Goal: Find specific page/section: Find specific page/section

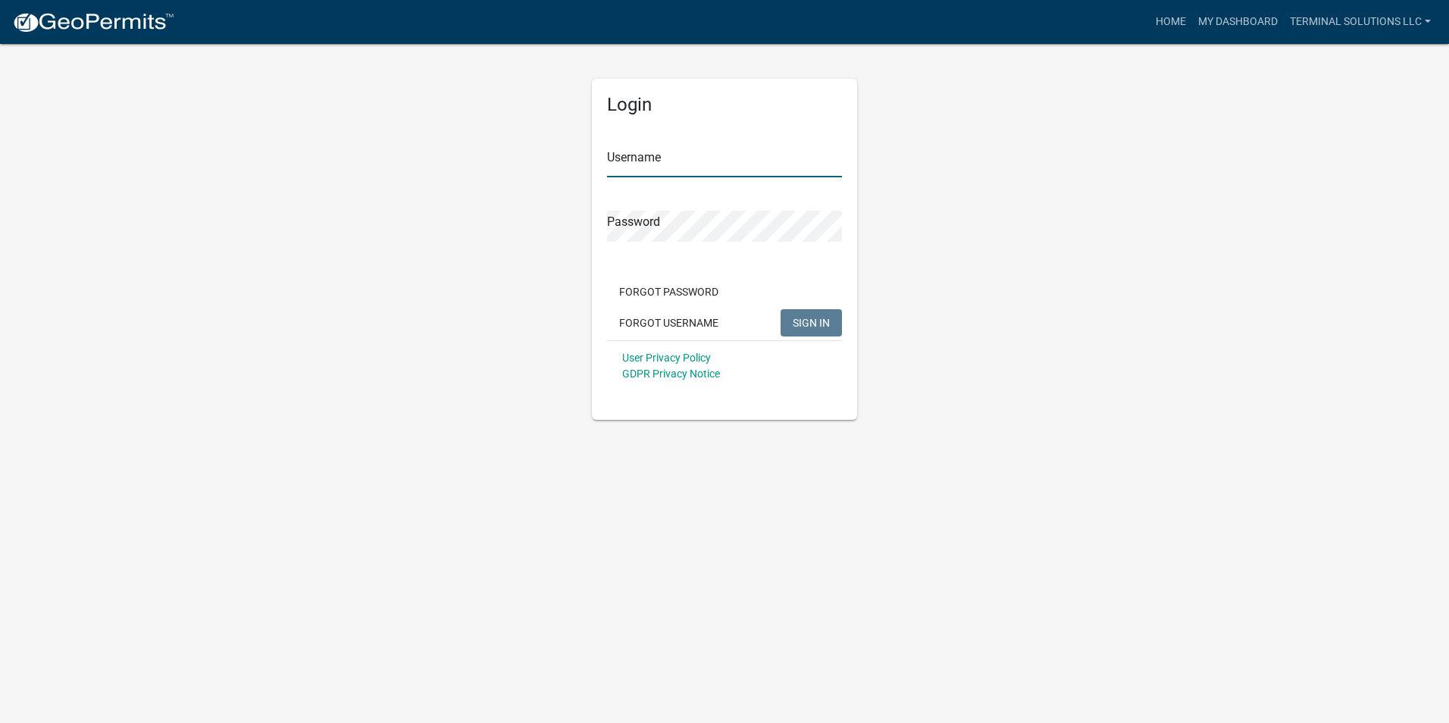
type input "Terminal Solutions LLC"
click at [805, 323] on span "SIGN IN" at bounding box center [811, 322] width 37 height 12
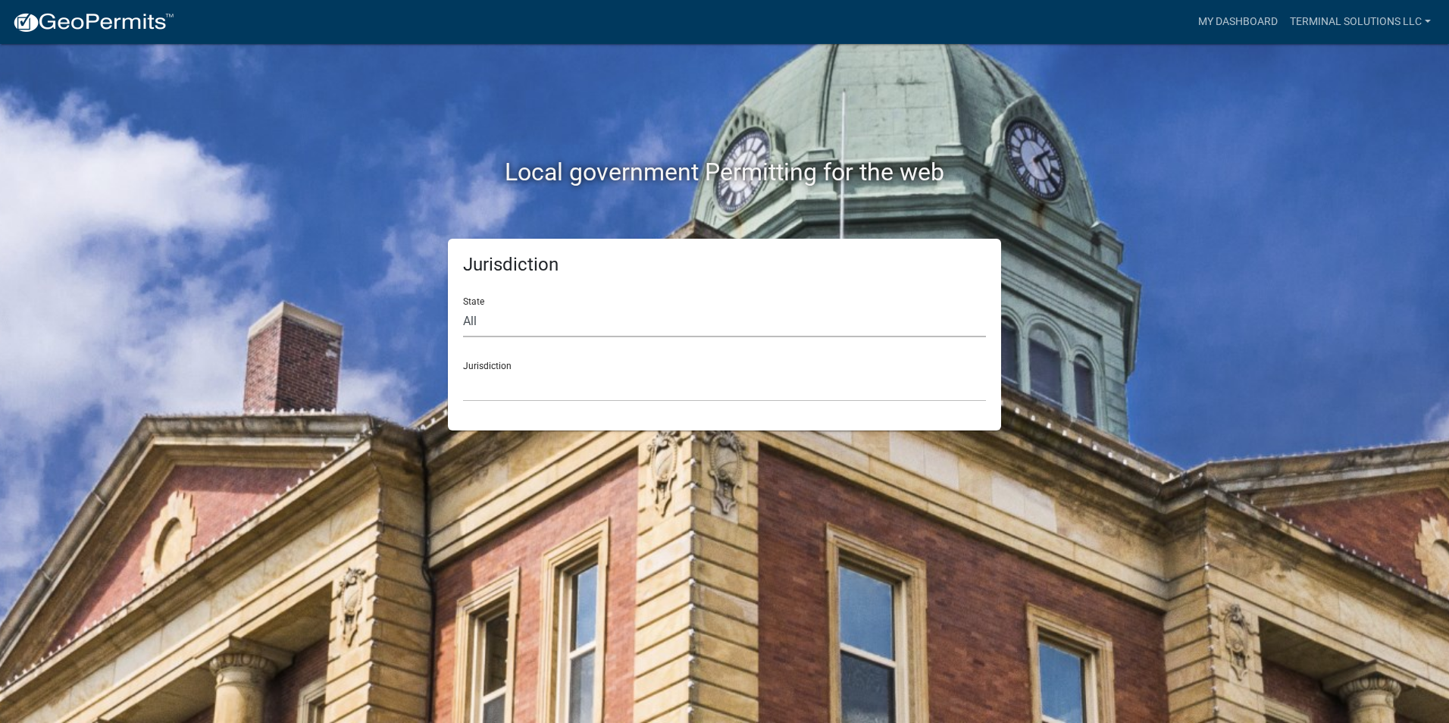
click at [589, 316] on select "All [US_STATE] [US_STATE] [US_STATE] [US_STATE] [US_STATE] [US_STATE] [US_STATE…" at bounding box center [724, 321] width 523 height 31
select select "[US_STATE]"
click at [463, 306] on select "All [US_STATE] [US_STATE] [US_STATE] [US_STATE] [US_STATE] [US_STATE] [US_STATE…" at bounding box center [724, 321] width 523 height 31
click at [556, 402] on div "Jurisdiction State All [US_STATE] [US_STATE] [US_STATE] [US_STATE] [US_STATE] […" at bounding box center [724, 335] width 553 height 192
click at [558, 387] on select "[GEOGRAPHIC_DATA], [US_STATE] [GEOGRAPHIC_DATA], [US_STATE] [GEOGRAPHIC_DATA], …" at bounding box center [724, 385] width 523 height 31
